Goal: Task Accomplishment & Management: Manage account settings

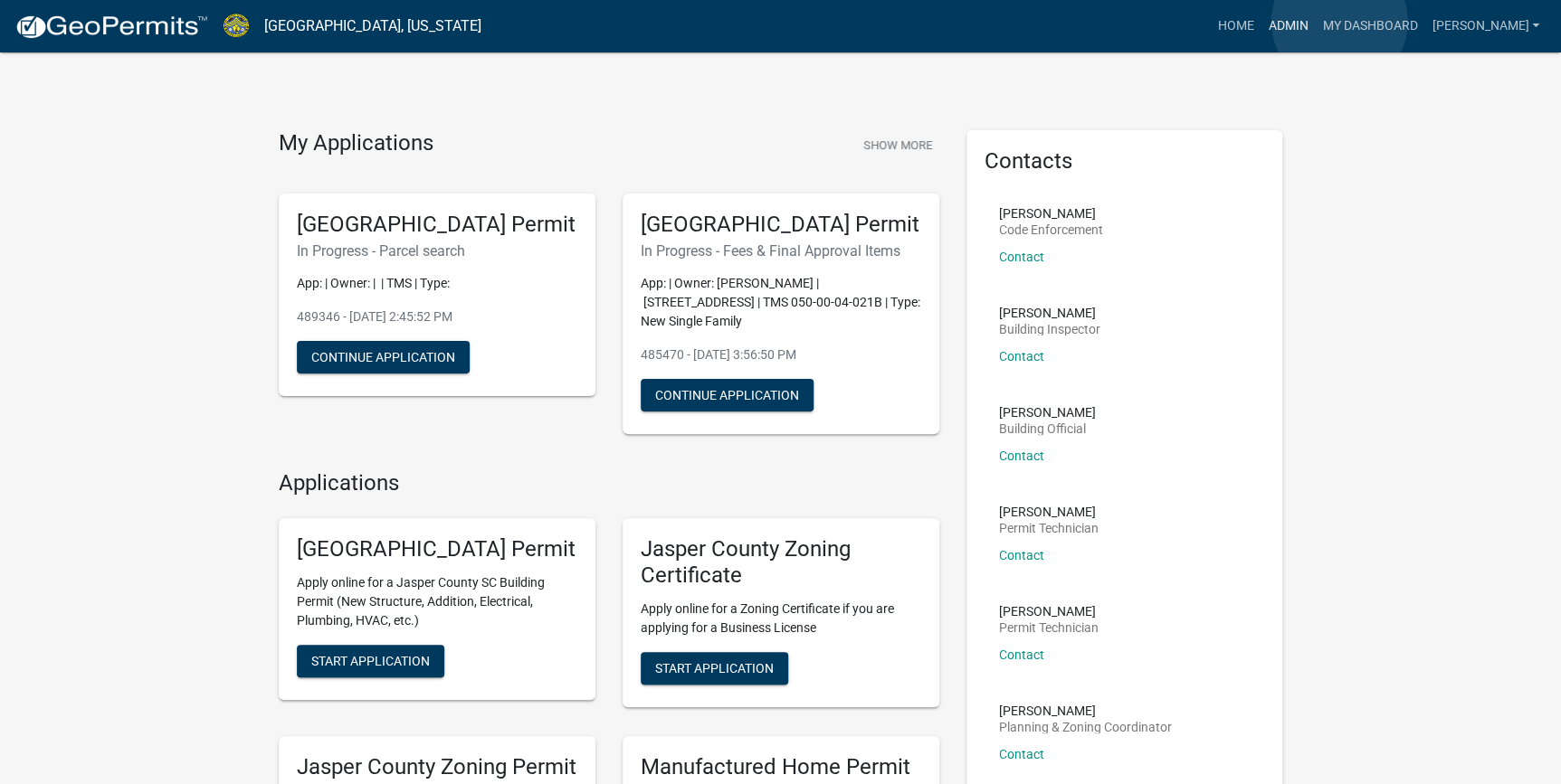
click at [1315, 22] on link "Admin" at bounding box center [1288, 26] width 54 height 34
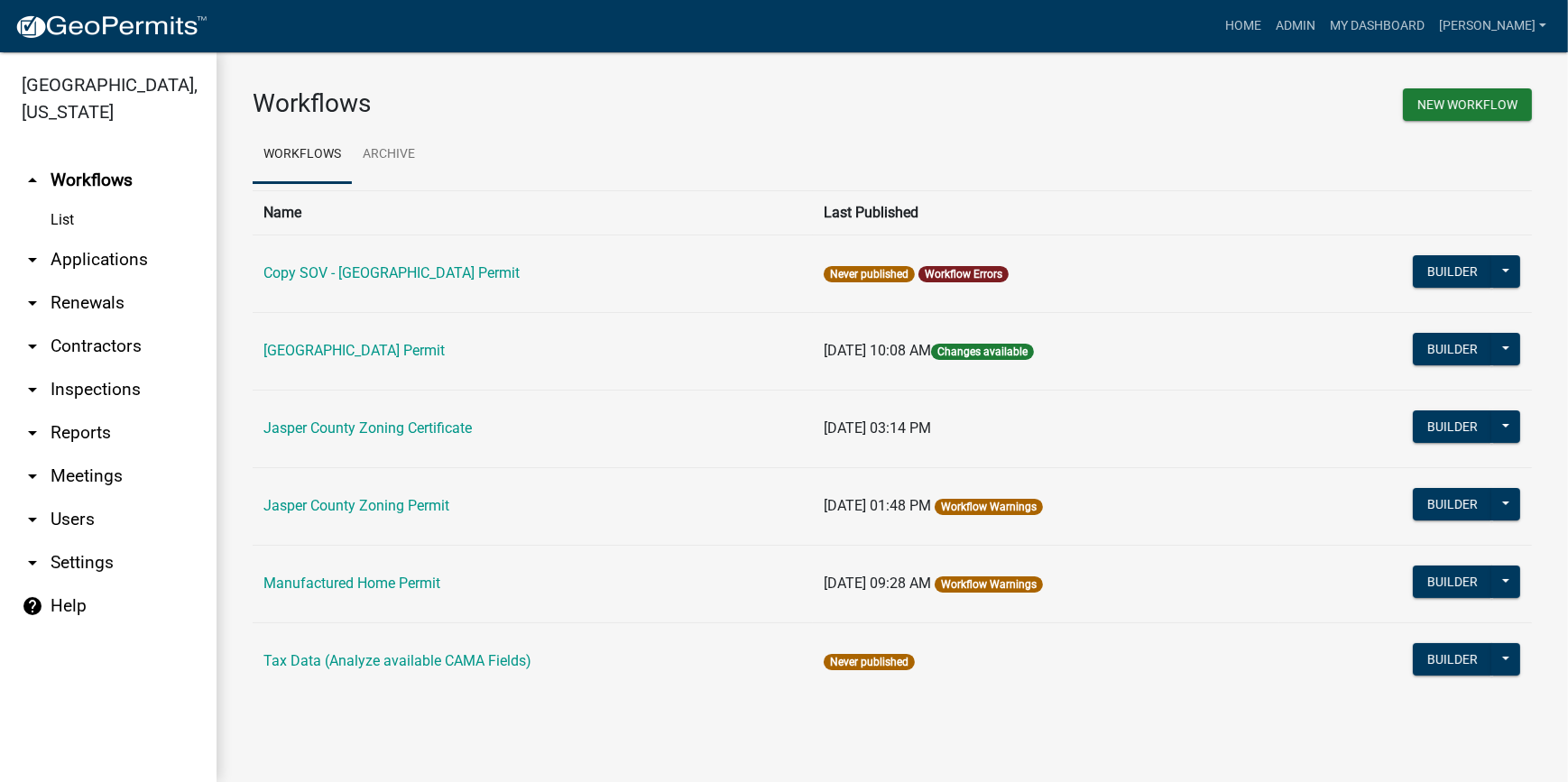
click at [102, 271] on link "arrow_drop_down Applications" at bounding box center [108, 260] width 217 height 43
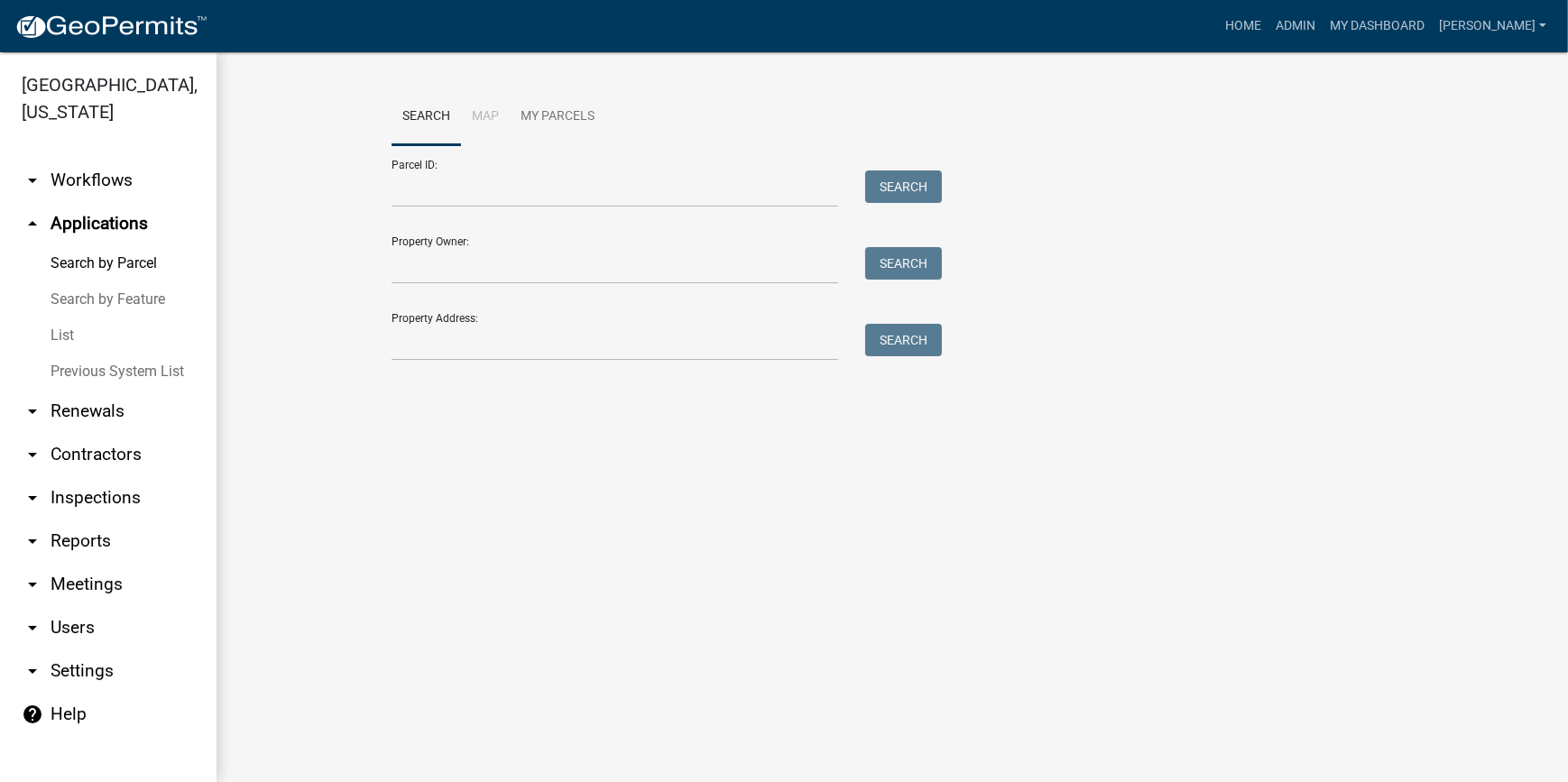
click at [63, 340] on link "List" at bounding box center [108, 336] width 217 height 36
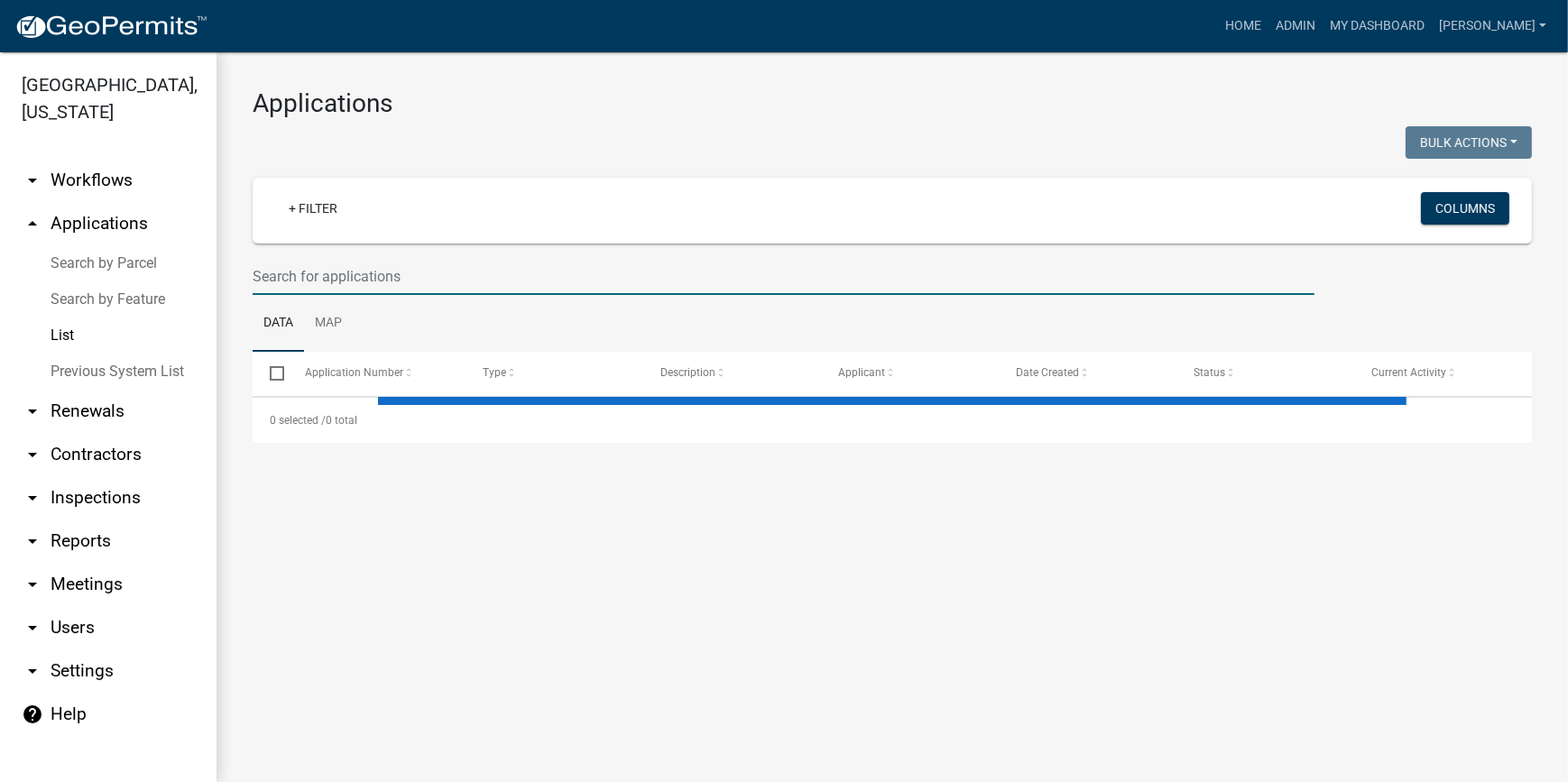
click at [317, 272] on input "text" at bounding box center [784, 276] width 1062 height 37
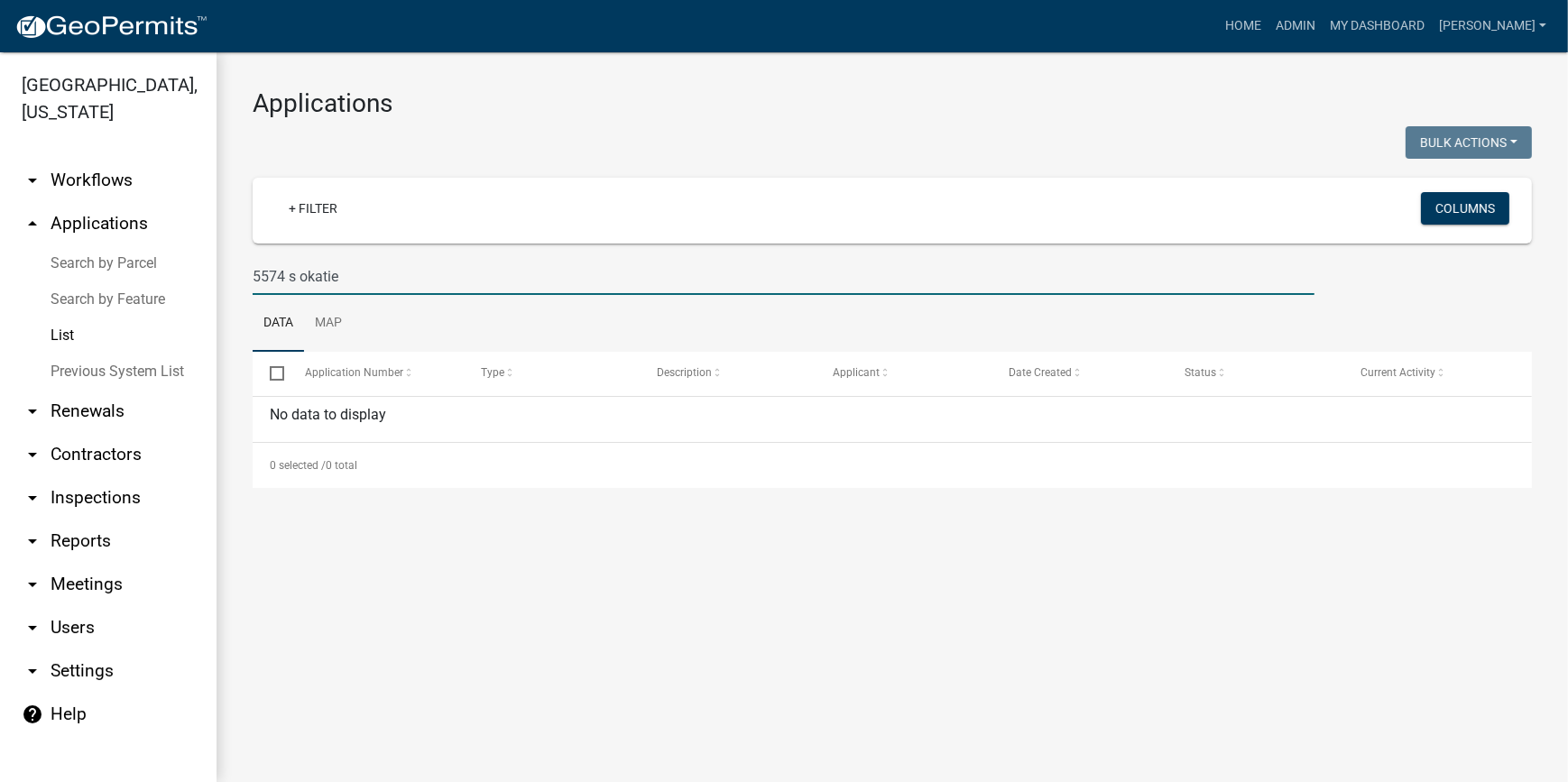
click at [294, 279] on input "5574 s okatie" at bounding box center [784, 276] width 1062 height 37
drag, startPoint x: 290, startPoint y: 279, endPoint x: 349, endPoint y: 281, distance: 59.0
click at [349, 281] on input "5574 okatie" at bounding box center [784, 276] width 1062 height 37
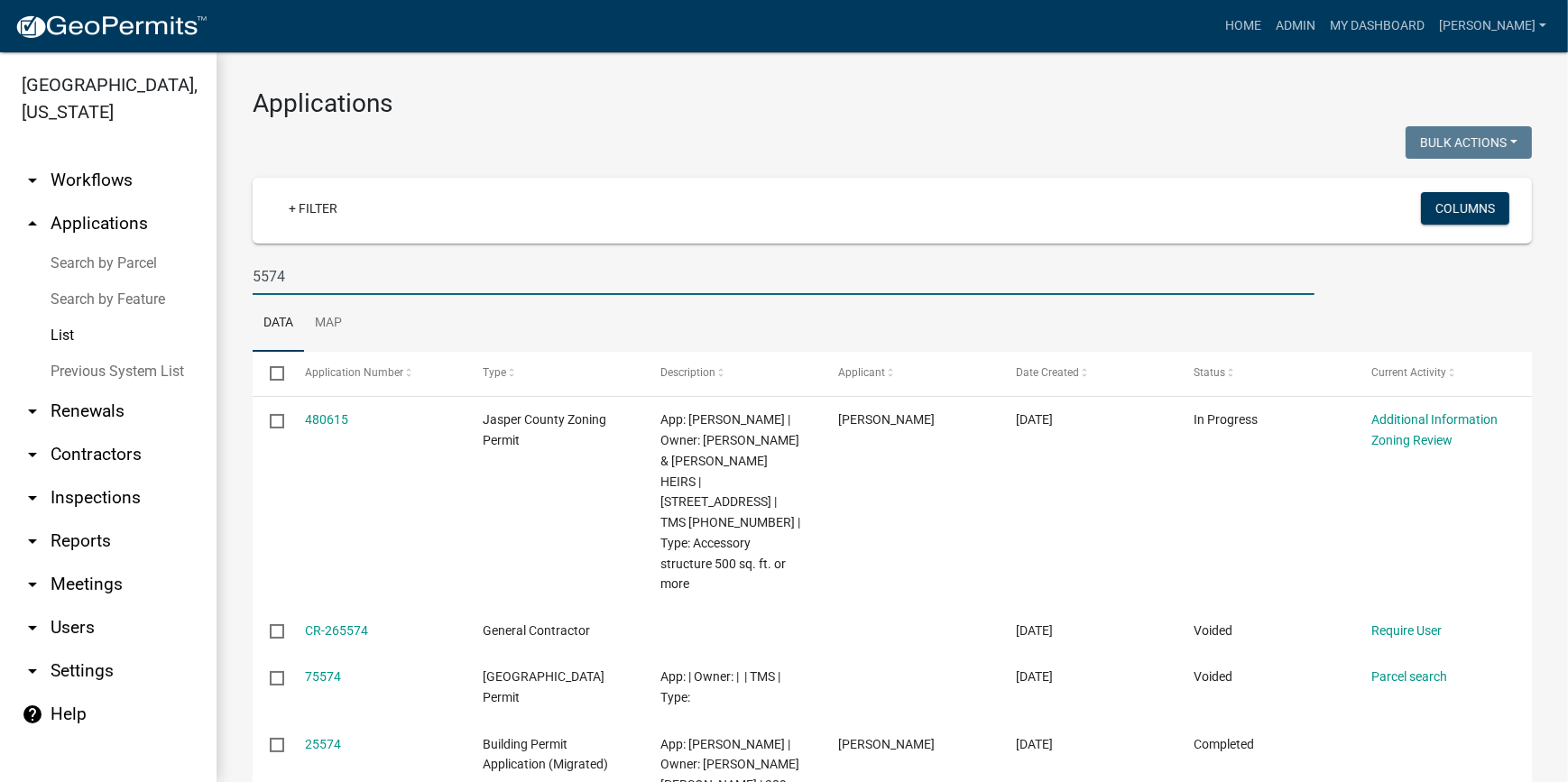
drag, startPoint x: 304, startPoint y: 282, endPoint x: 227, endPoint y: 275, distance: 77.3
click at [235, 275] on div "Applications Bulk Actions Void Expire Lock Withdraw + Filter Columns 5574 Data …" at bounding box center [892, 516] width 1351 height 926
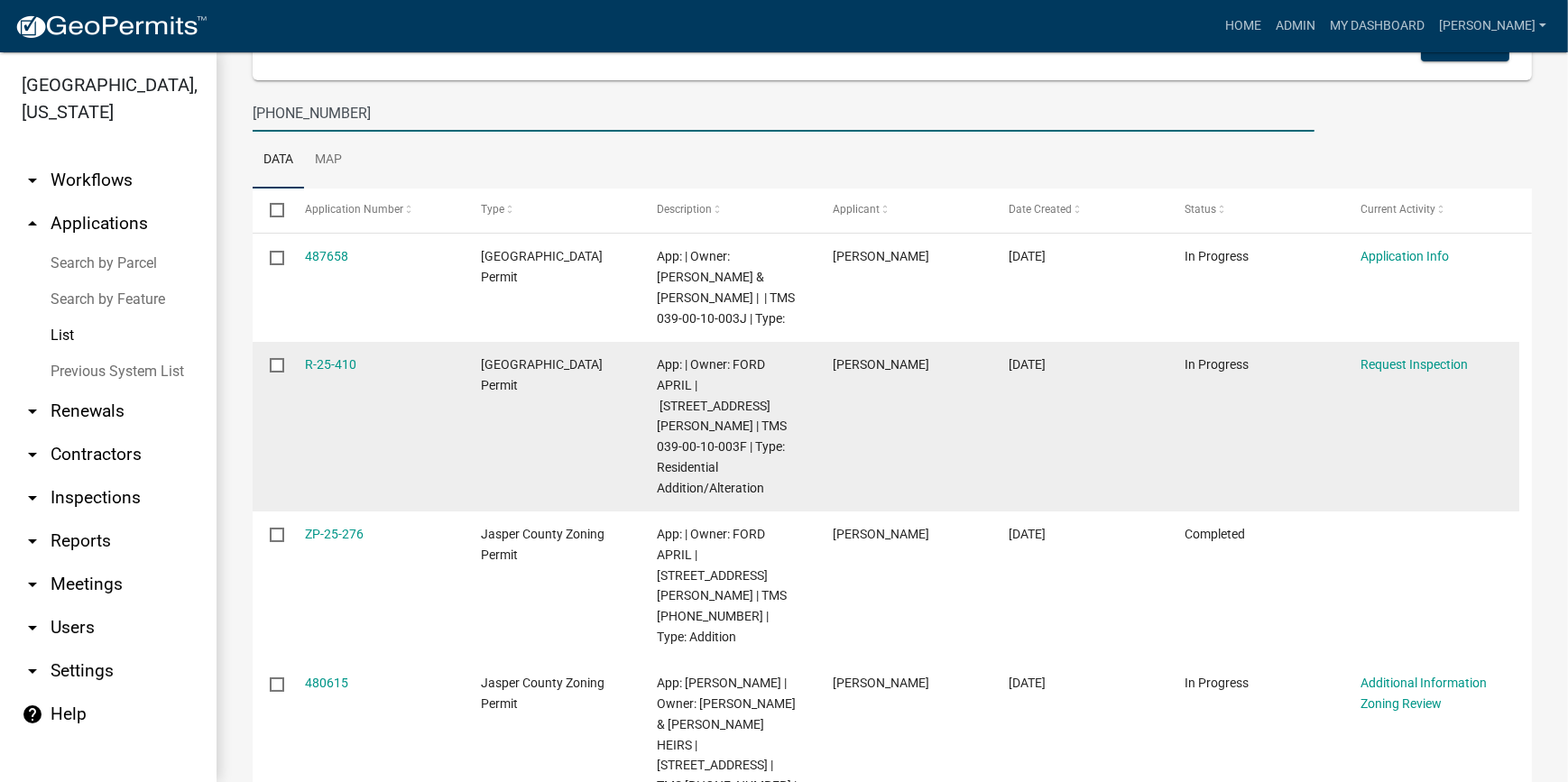
scroll to position [246, 0]
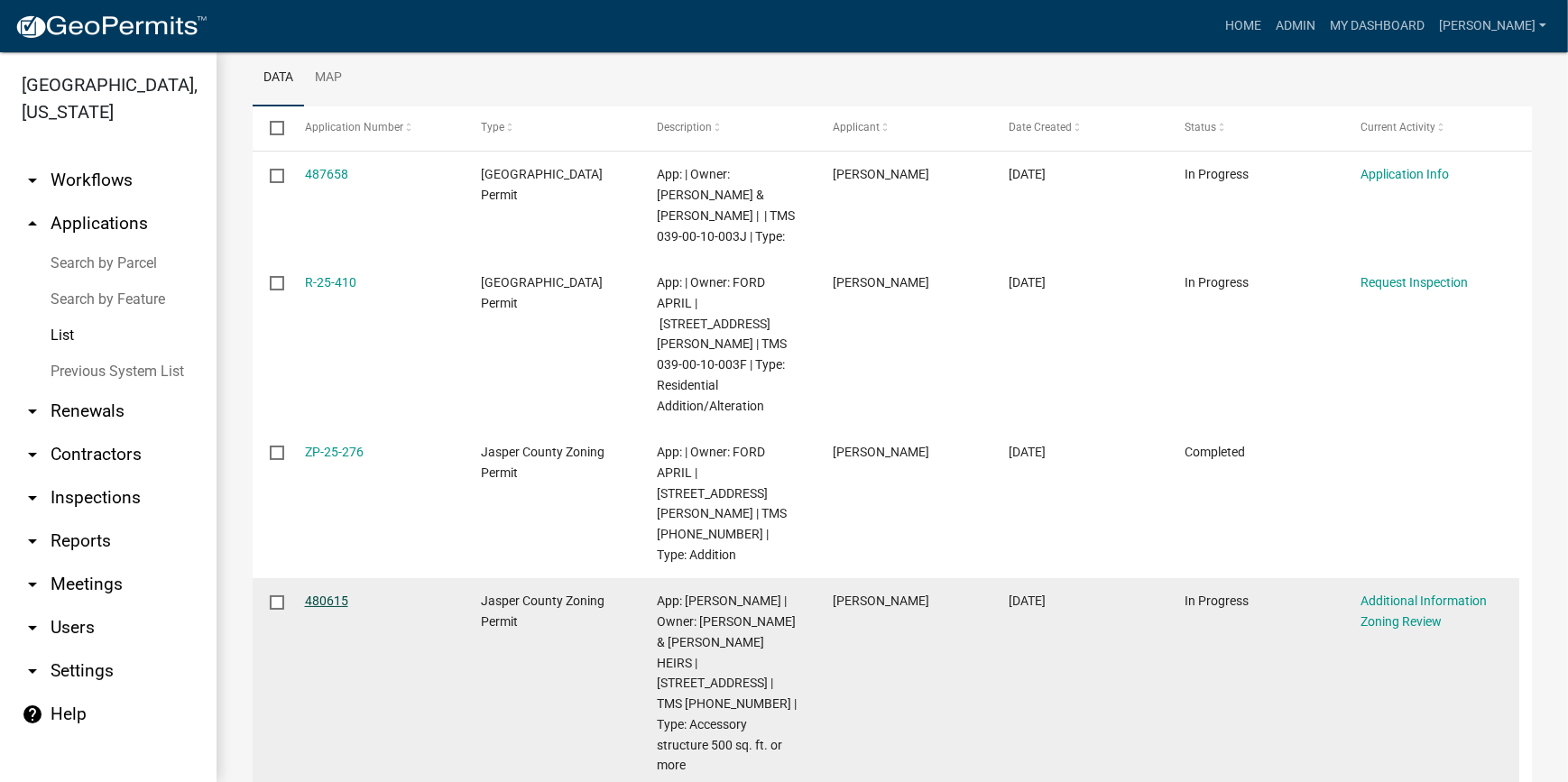
type input "[PHONE_NUMBER]"
click at [313, 593] on link "480615" at bounding box center [327, 600] width 43 height 14
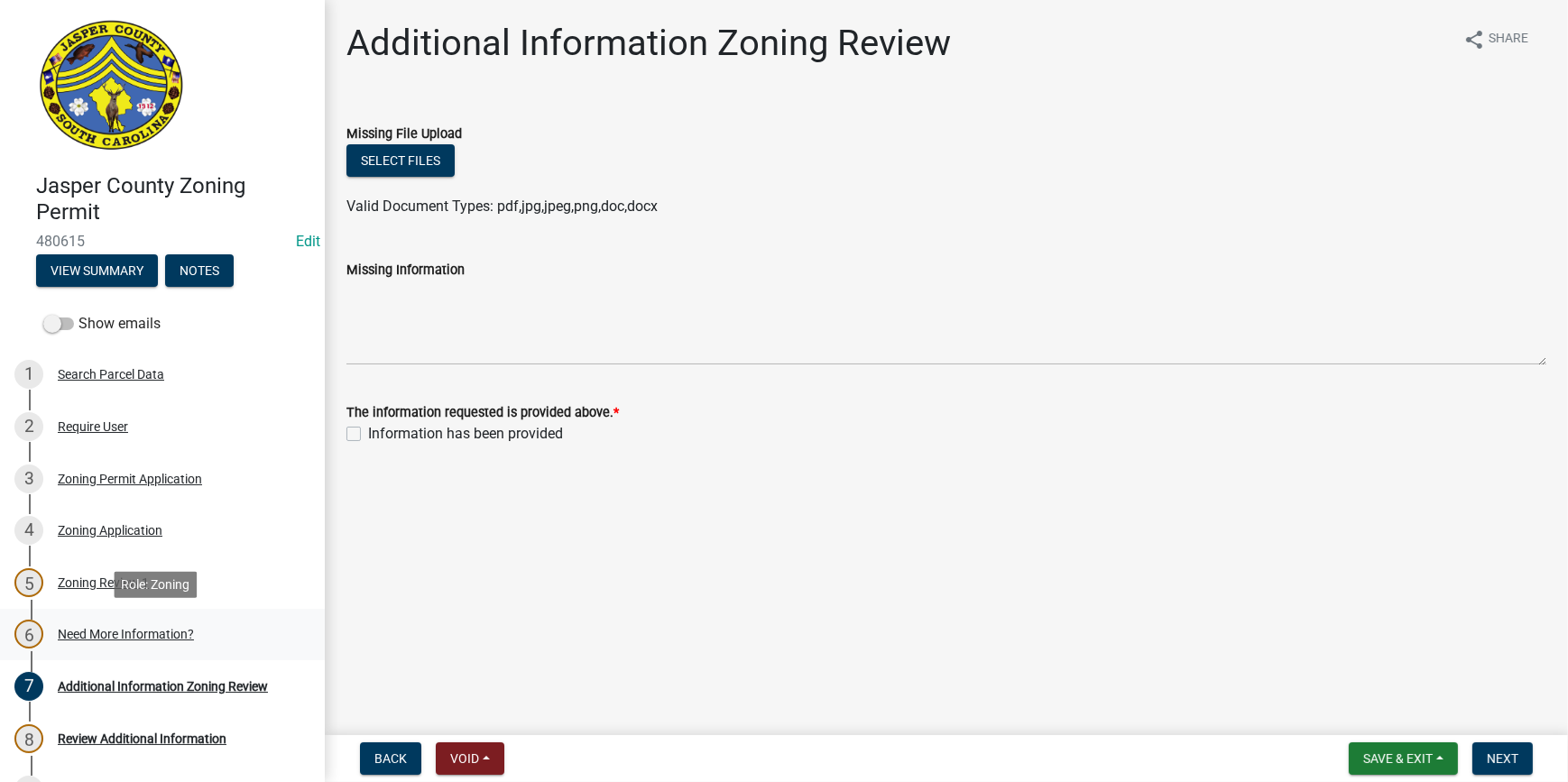
click at [87, 633] on div "Need More Information?" at bounding box center [125, 634] width 136 height 13
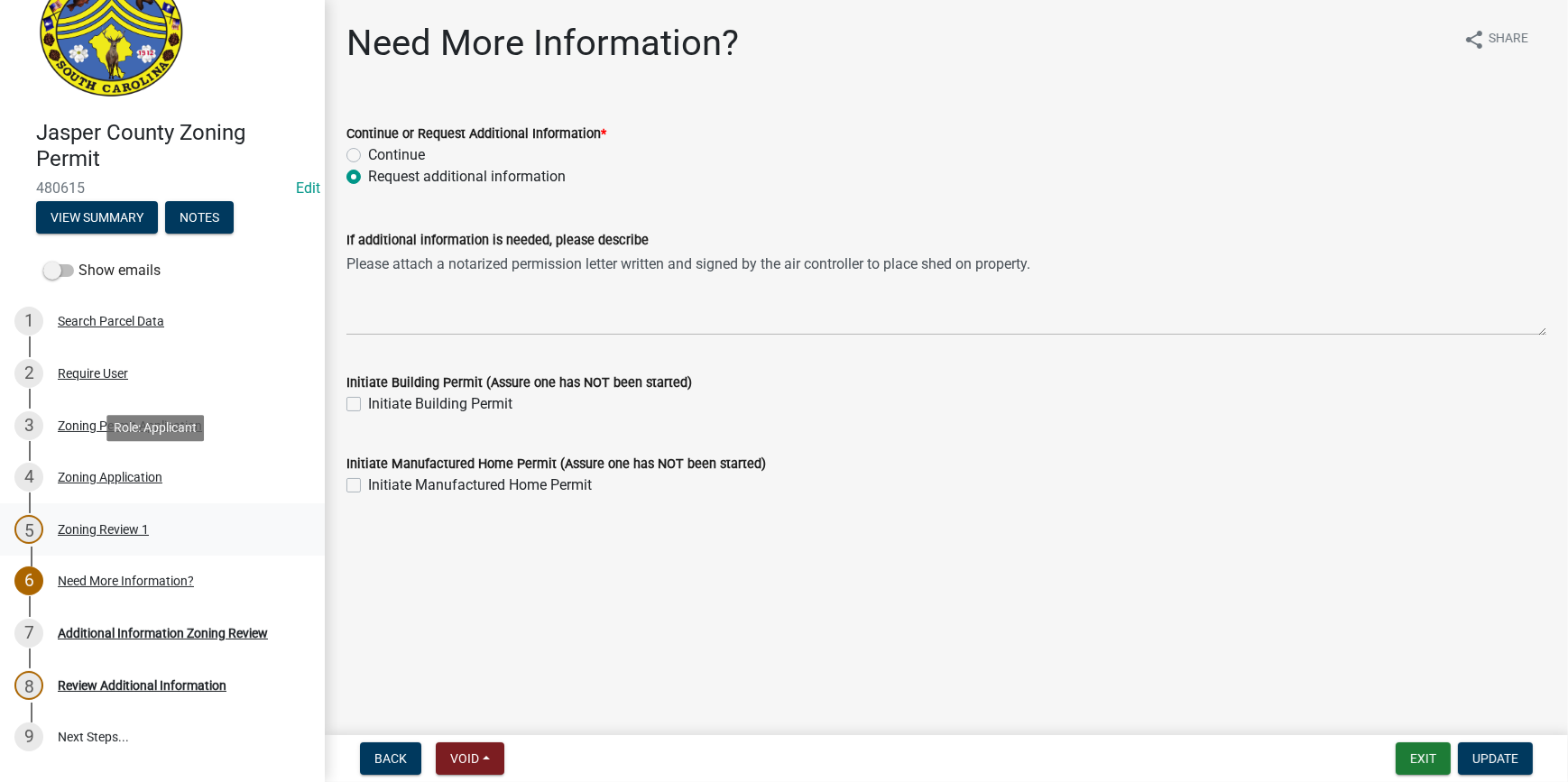
scroll to position [81, 0]
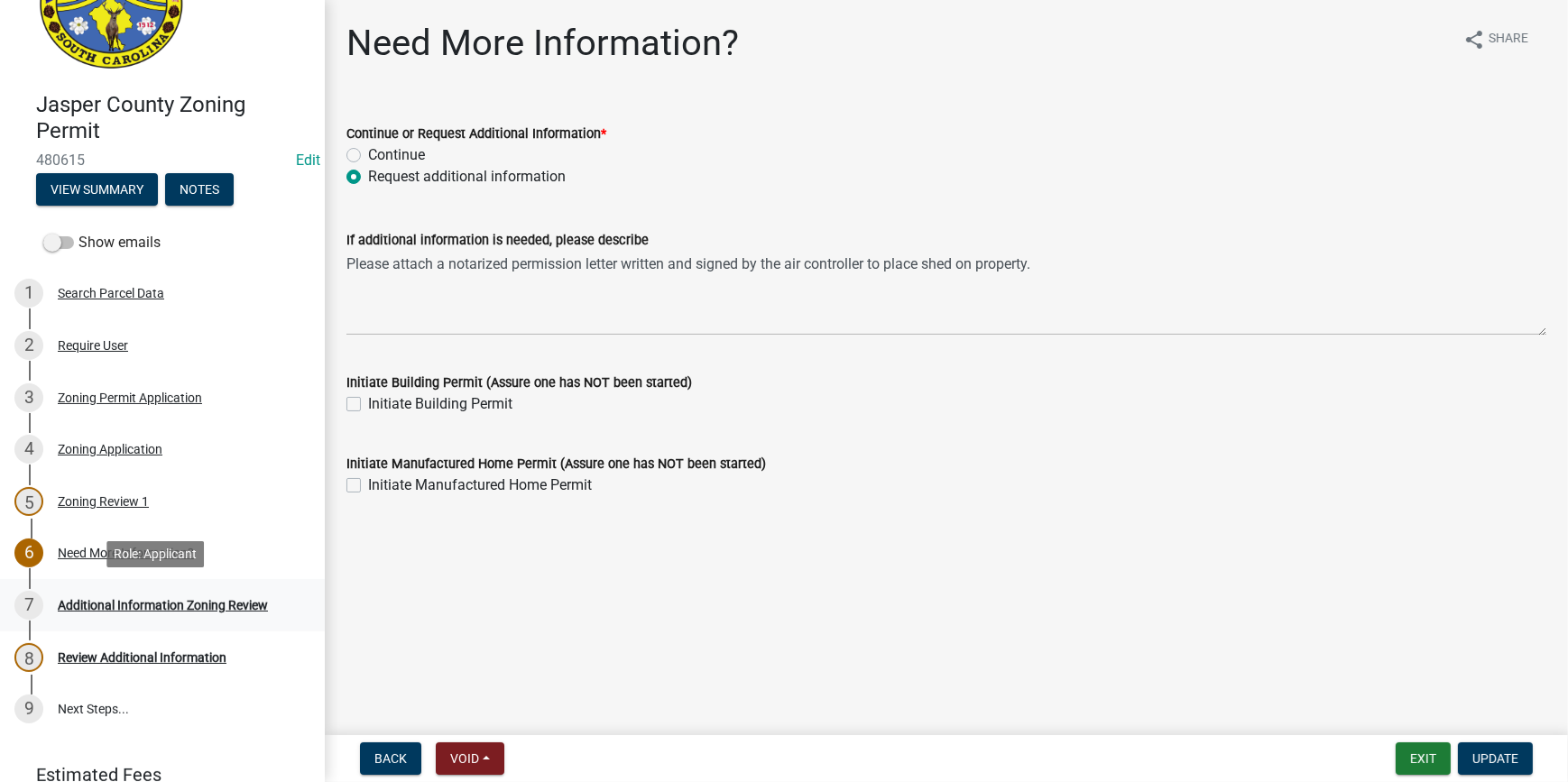
click at [113, 599] on div "Additional Information Zoning Review" at bounding box center [162, 605] width 210 height 13
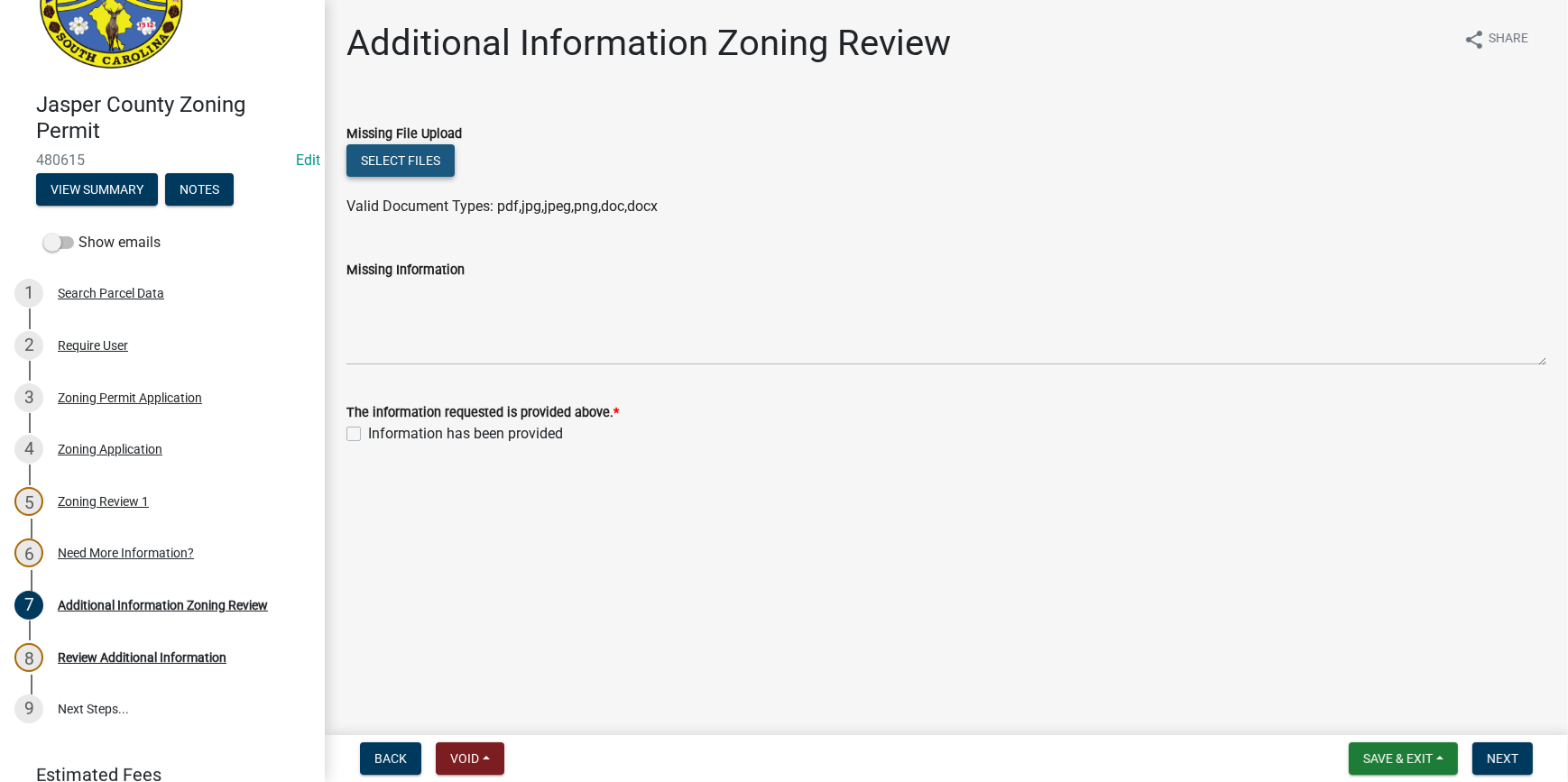
click at [397, 170] on button "Select files" at bounding box center [401, 161] width 108 height 33
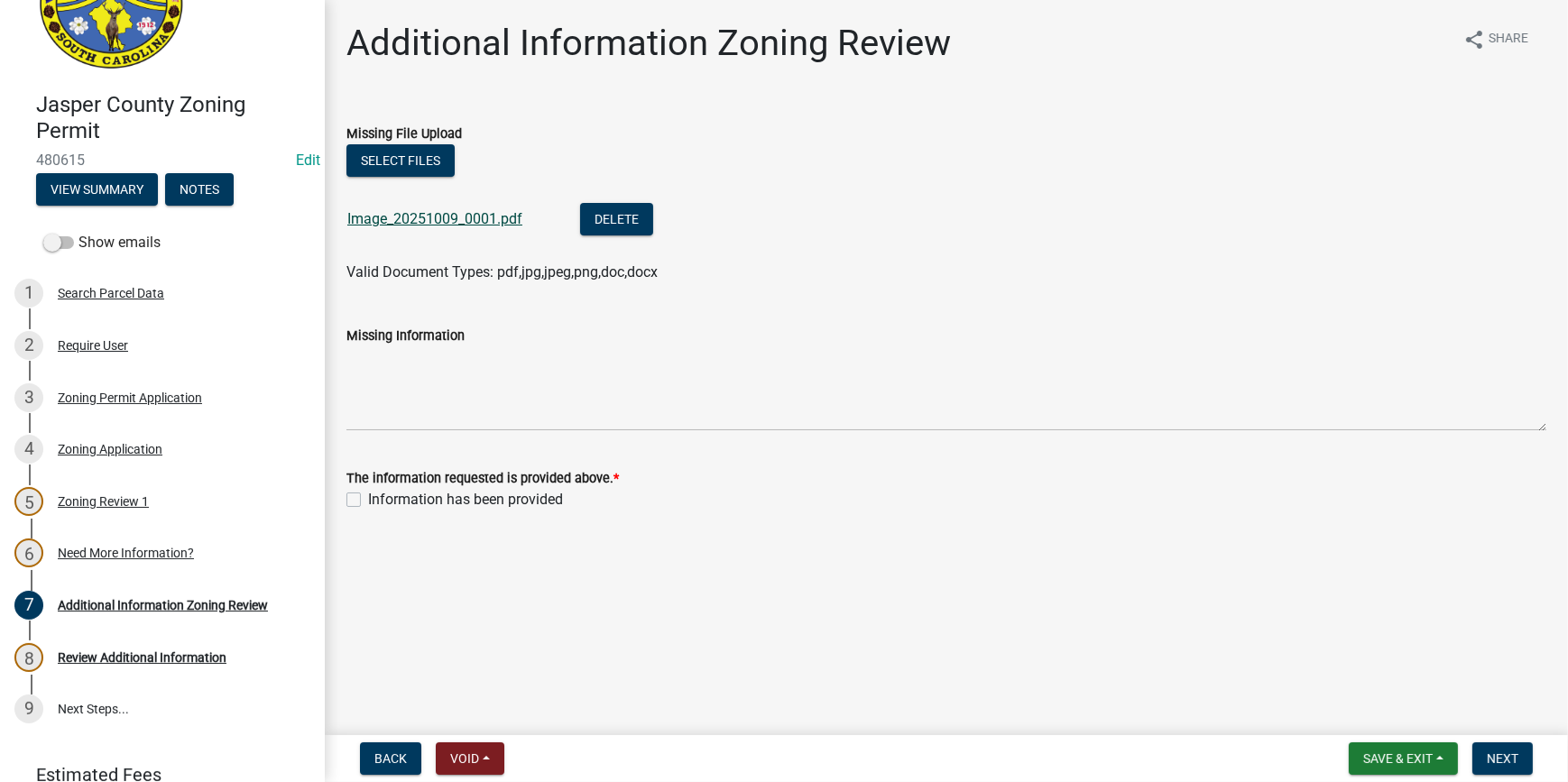
click at [442, 220] on link "Image_20251009_0001.pdf" at bounding box center [435, 219] width 175 height 17
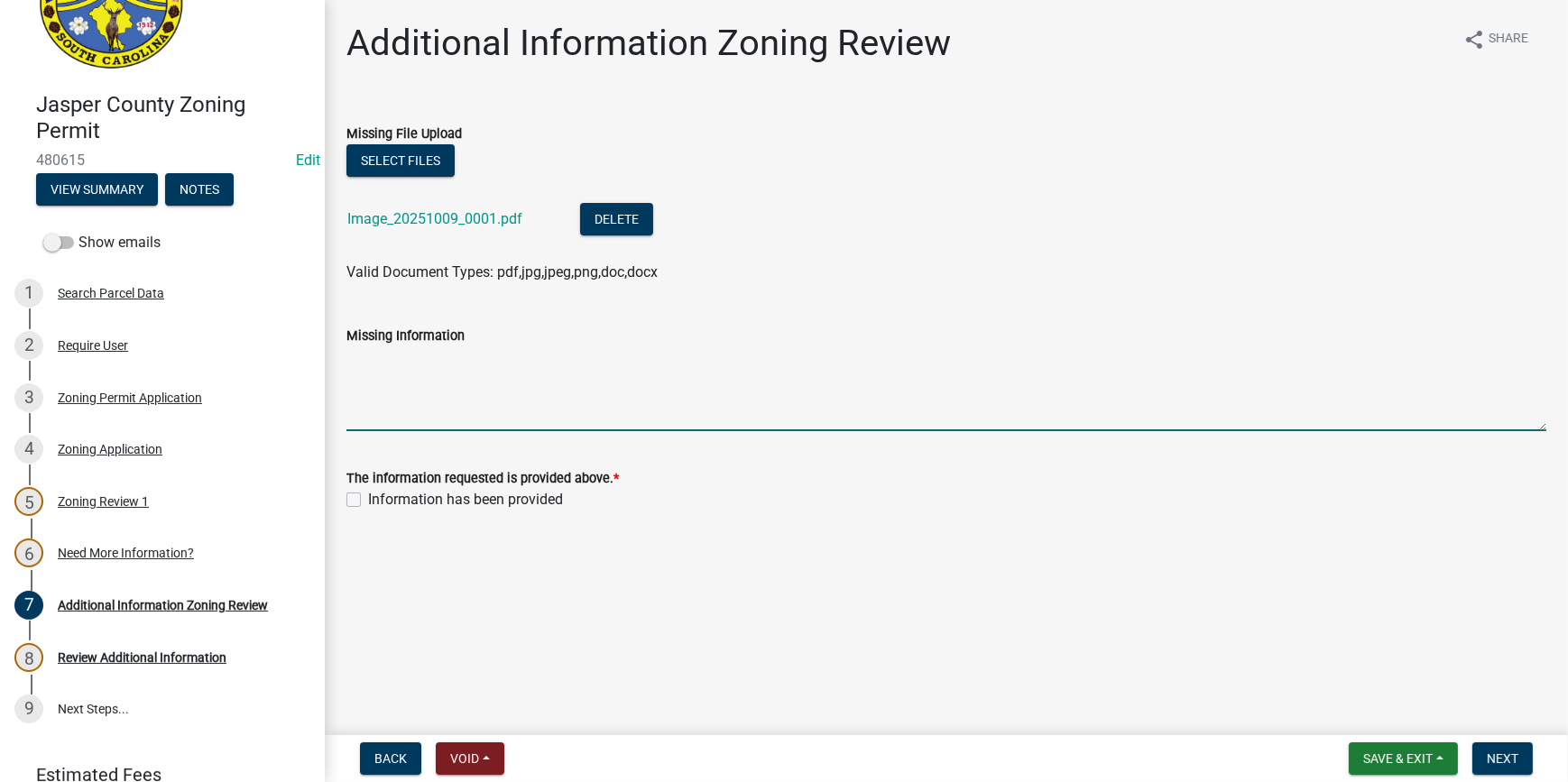
click at [393, 380] on textarea "Missing Information" at bounding box center [946, 389] width 1200 height 85
click at [403, 171] on button "Select files" at bounding box center [401, 161] width 108 height 33
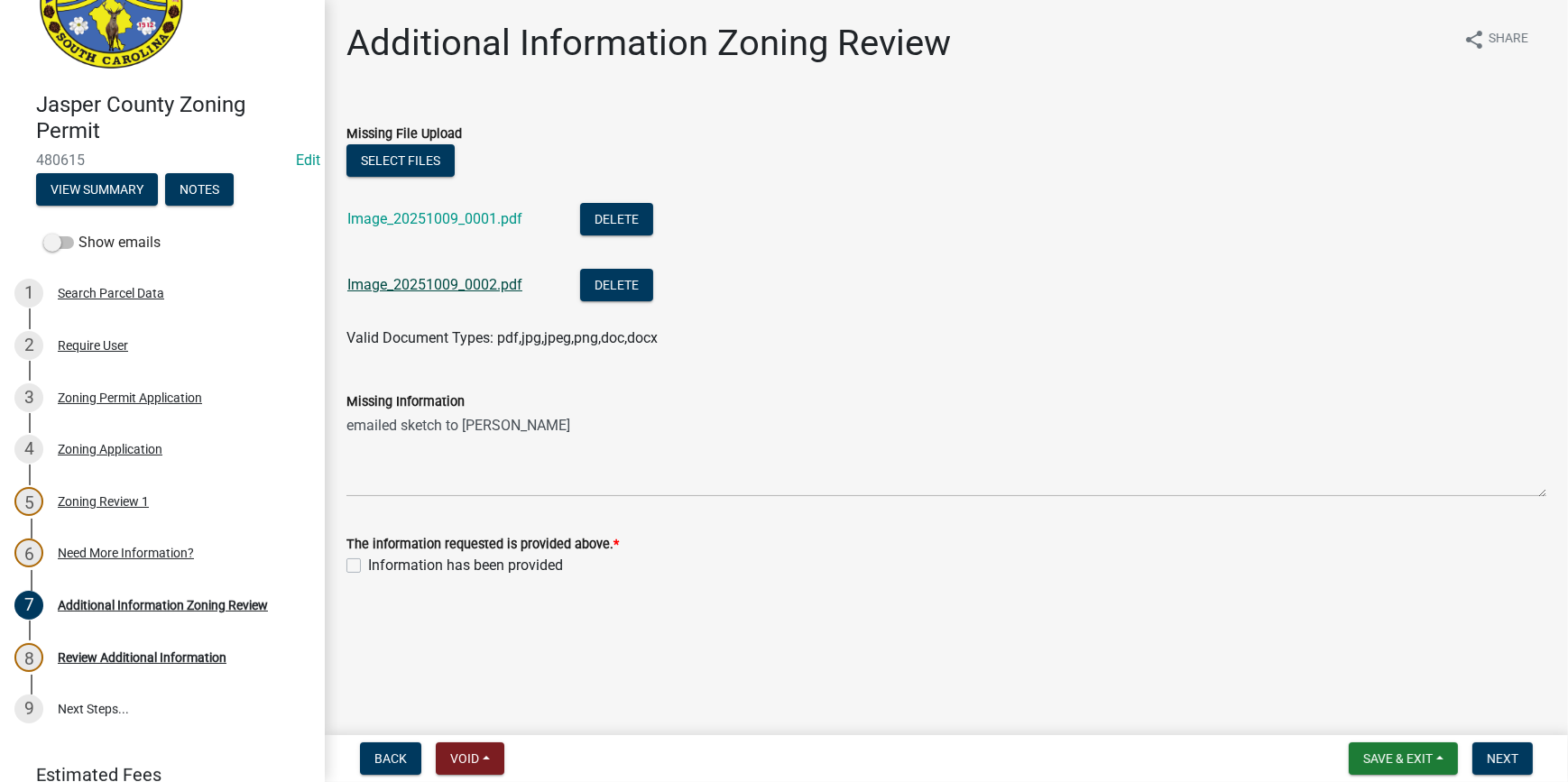
click at [454, 281] on link "Image_20251009_0002.pdf" at bounding box center [435, 284] width 175 height 17
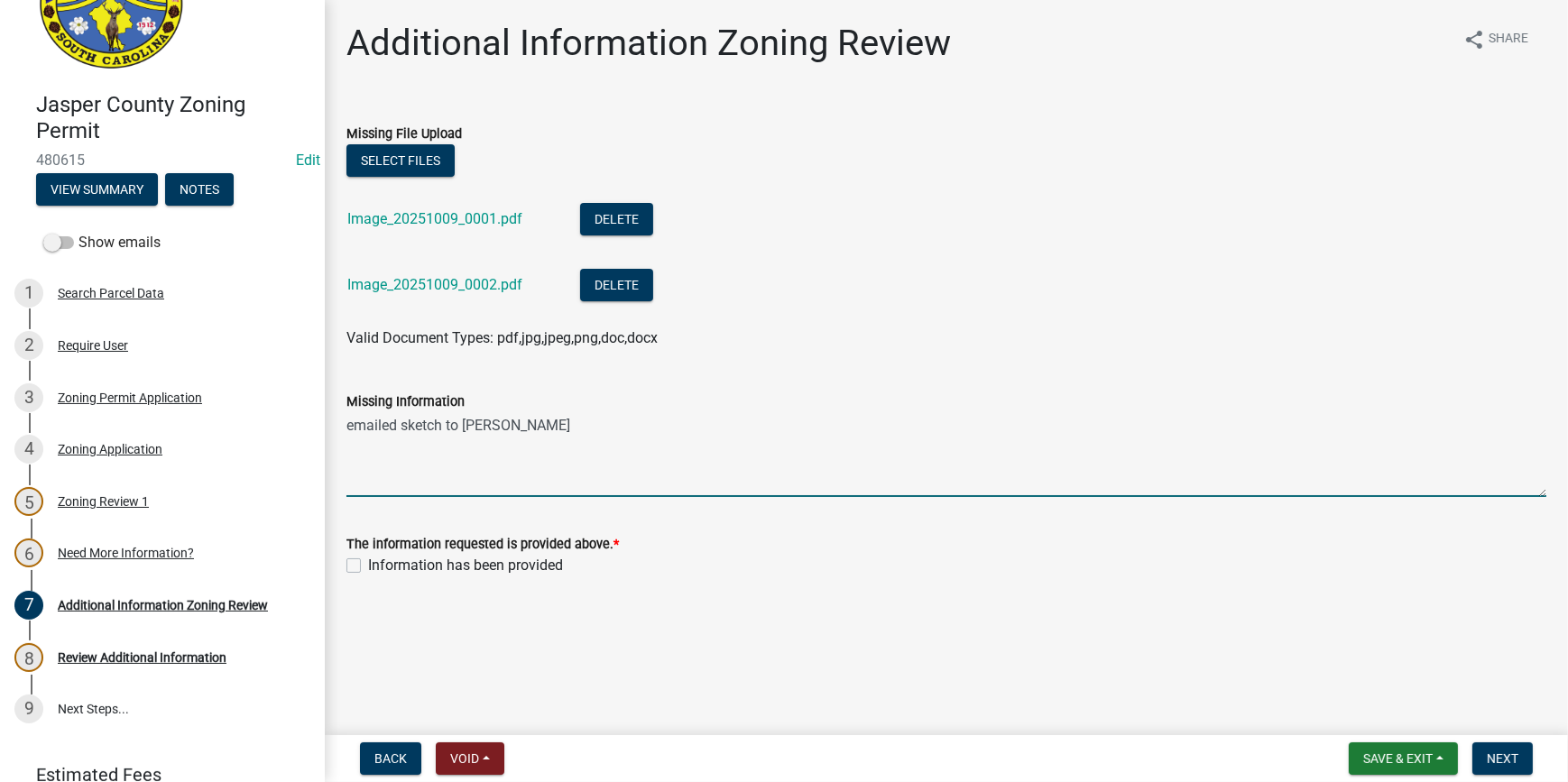
click at [555, 433] on textarea "emailed sketch to [PERSON_NAME]" at bounding box center [946, 455] width 1200 height 85
type textarea "emailed sketch to [PERSON_NAME] [PHONE_NUMBER] Please call with any questions"
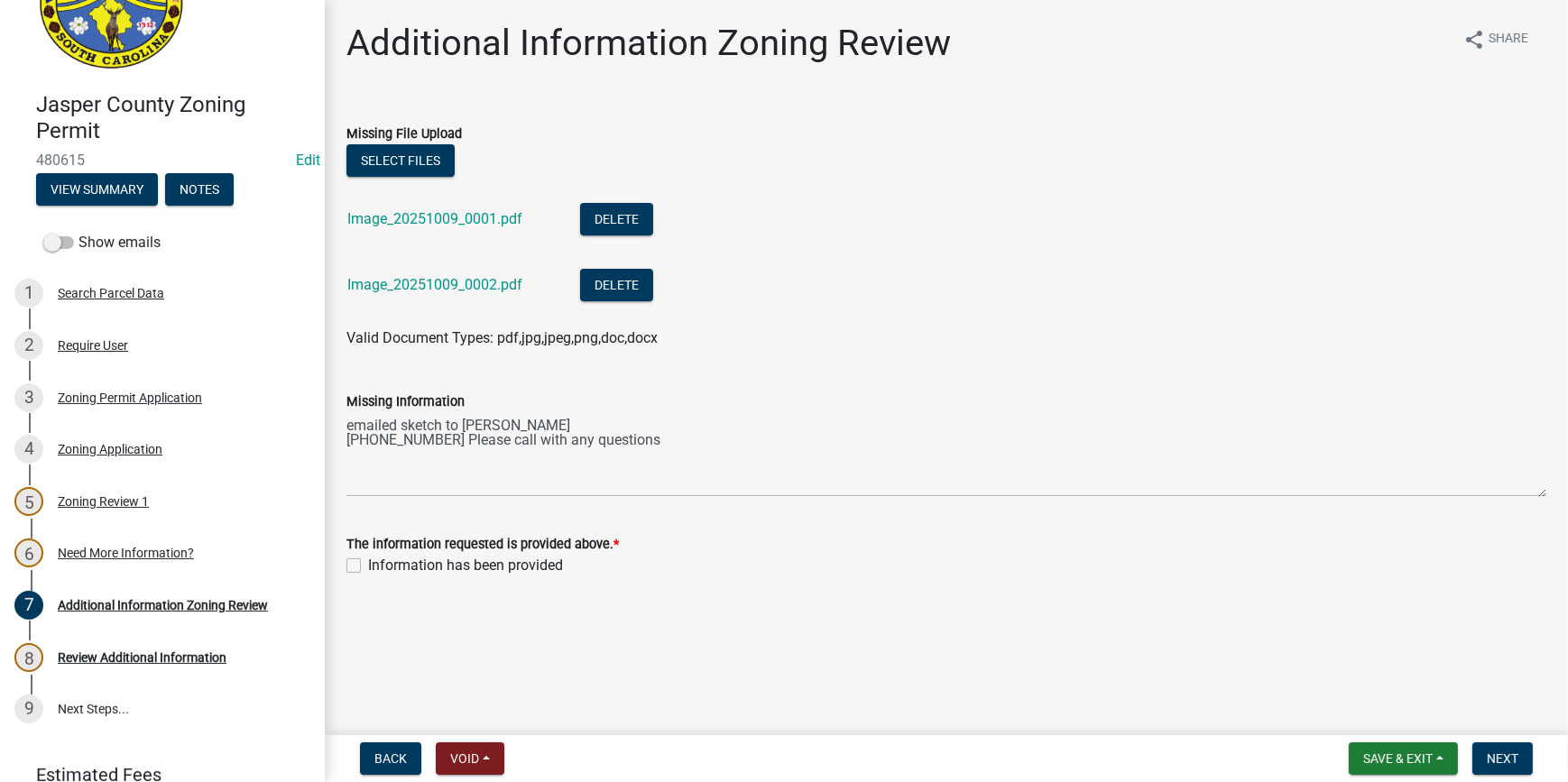
click at [368, 569] on label "Information has been provided" at bounding box center [466, 566] width 195 height 22
click at [368, 567] on input "Information has been provided" at bounding box center [374, 561] width 12 height 12
checkbox input "true"
click at [1496, 759] on span "Next" at bounding box center [1502, 759] width 32 height 14
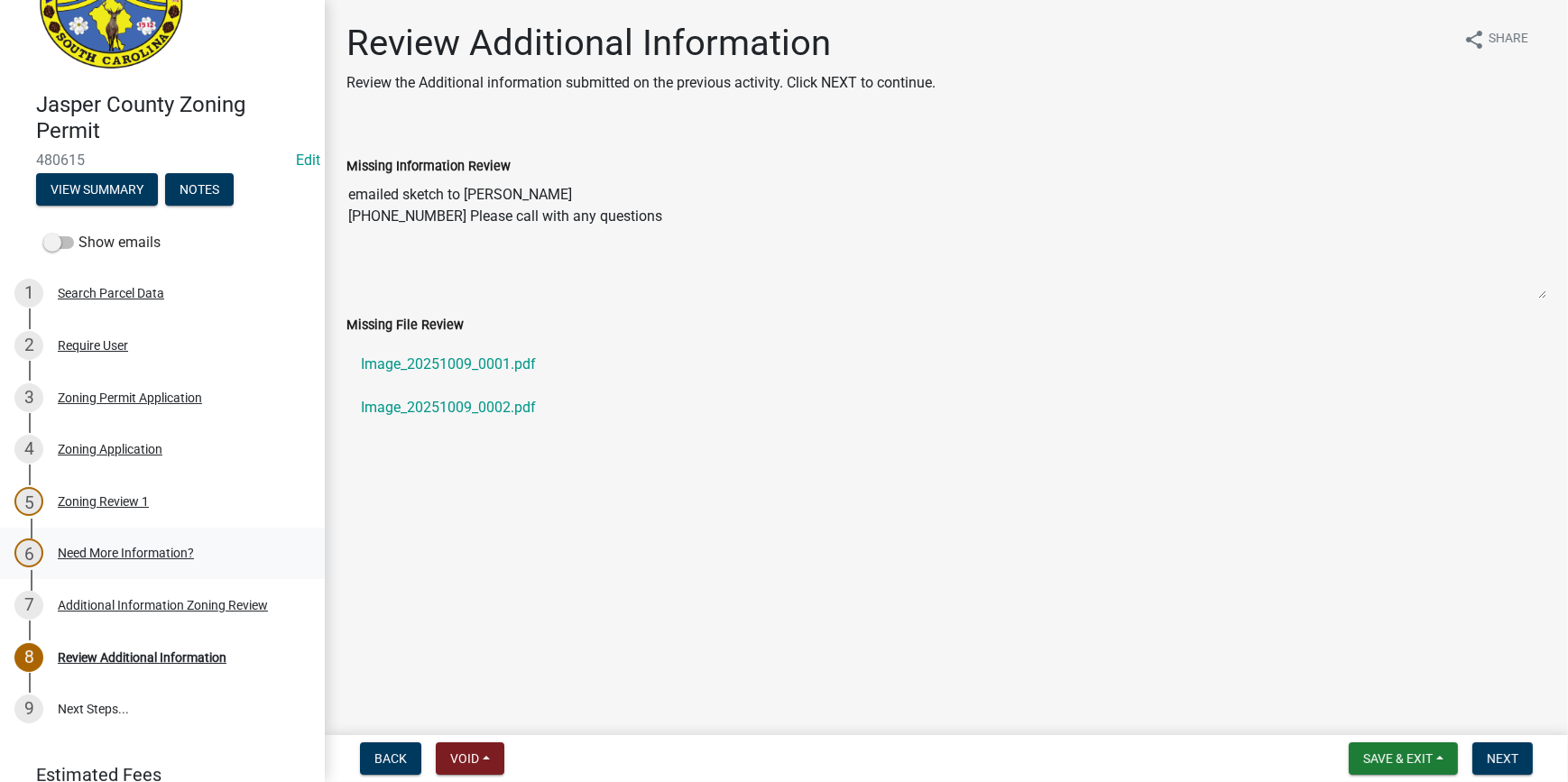
click at [63, 556] on div "Need More Information?" at bounding box center [125, 554] width 136 height 13
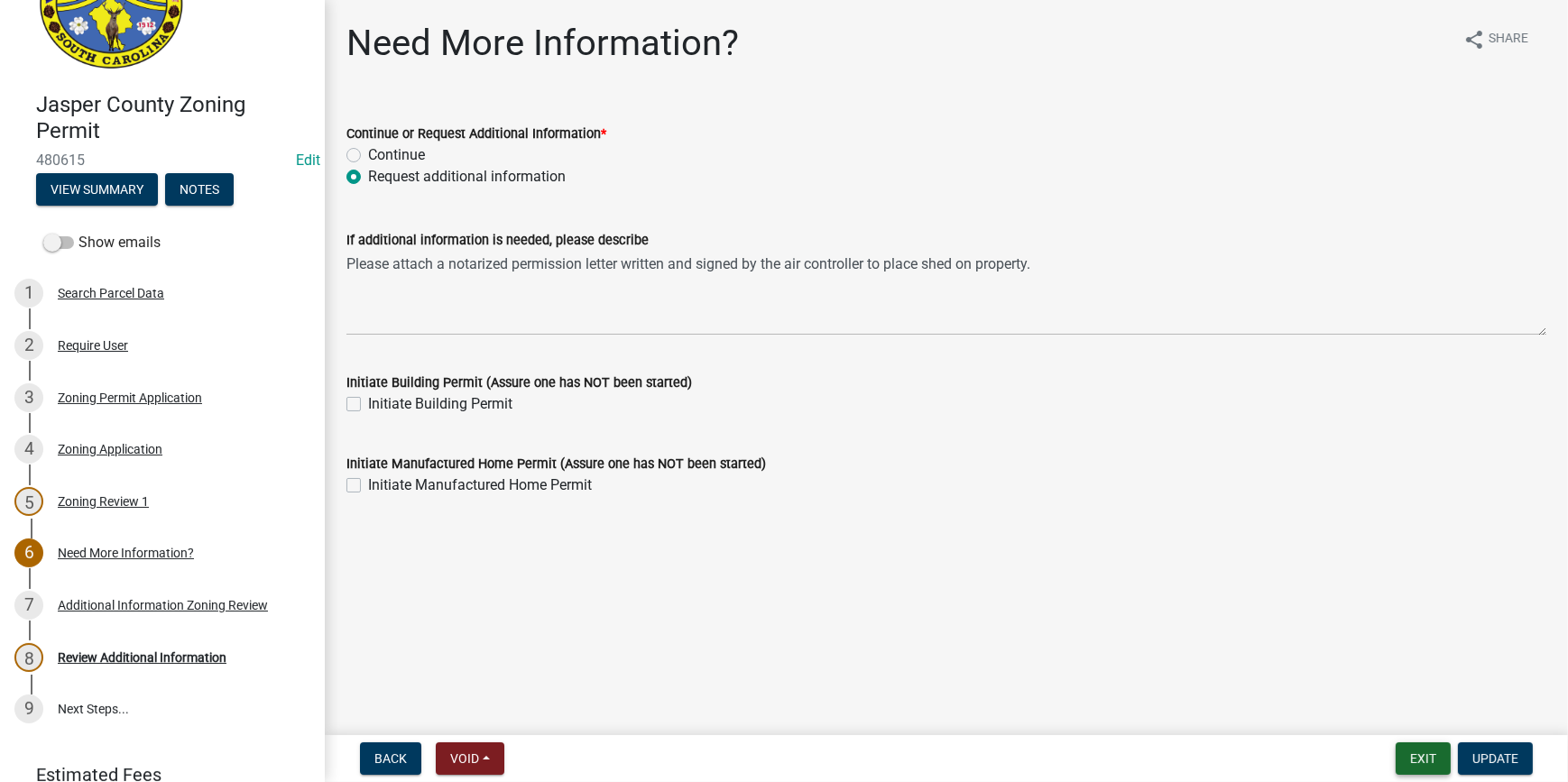
click at [1430, 766] on button "Exit" at bounding box center [1423, 759] width 55 height 33
